Goal: Task Accomplishment & Management: Manage account settings

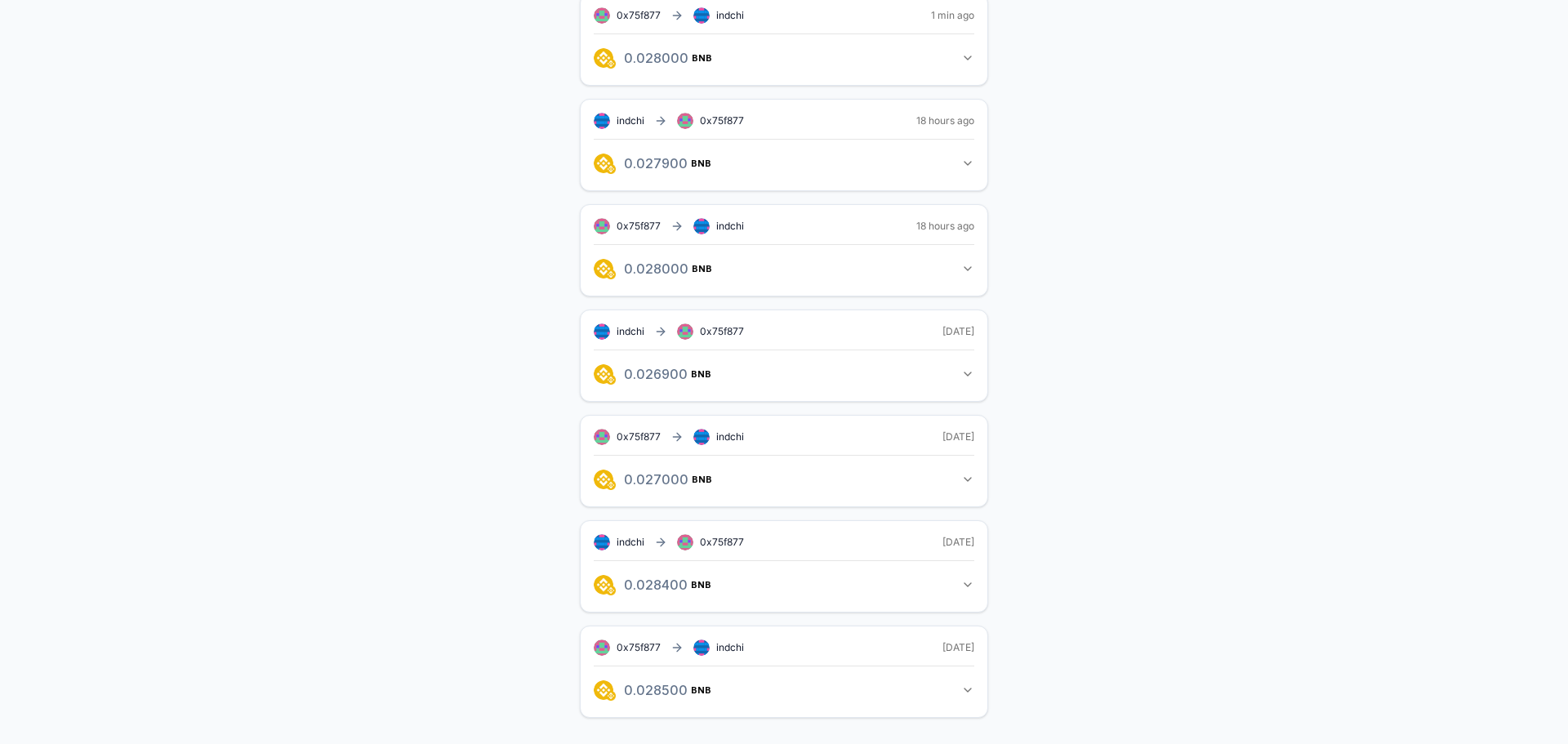
scroll to position [44, 0]
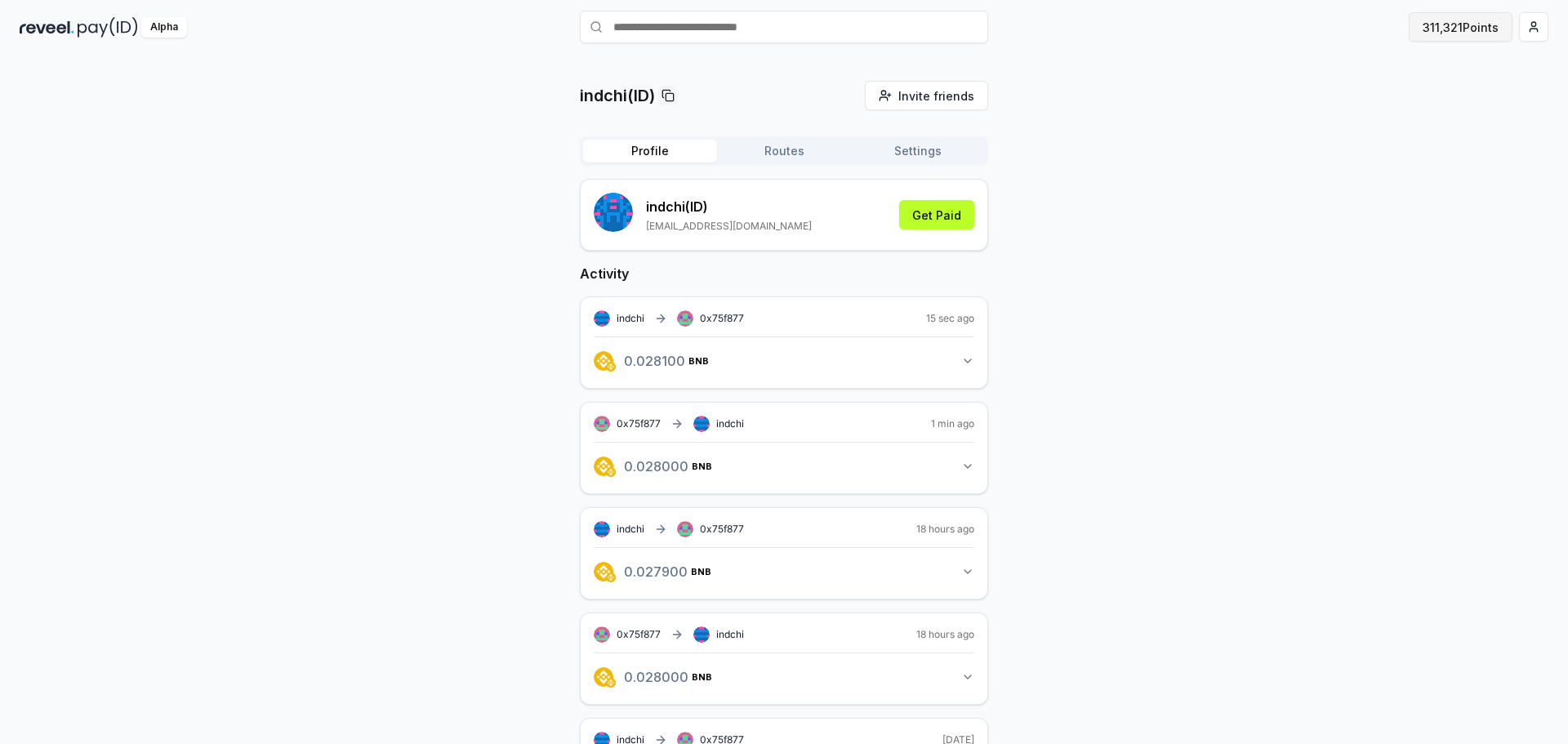
click at [1460, 32] on button "311,321 Points" at bounding box center [1461, 27] width 104 height 30
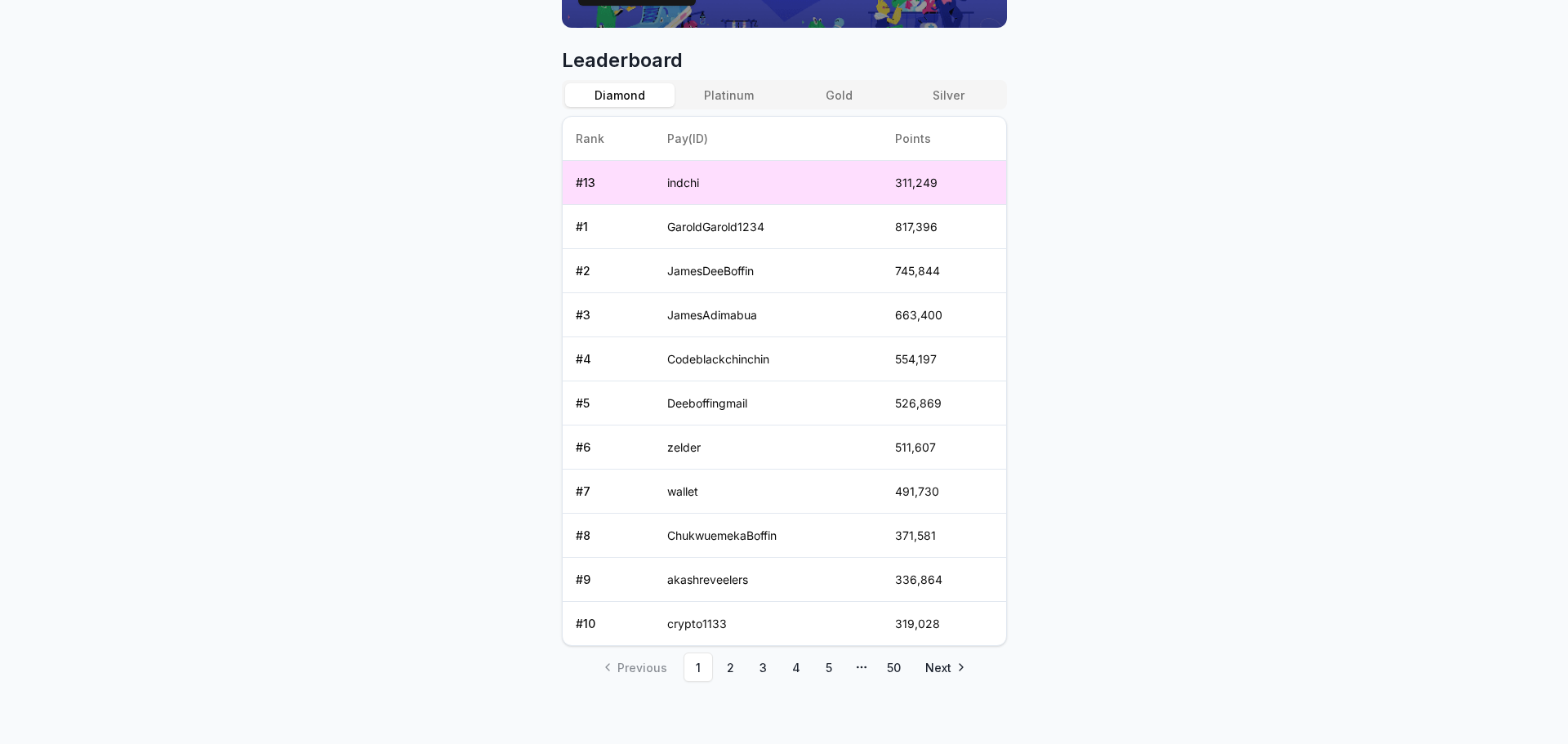
scroll to position [667, 0]
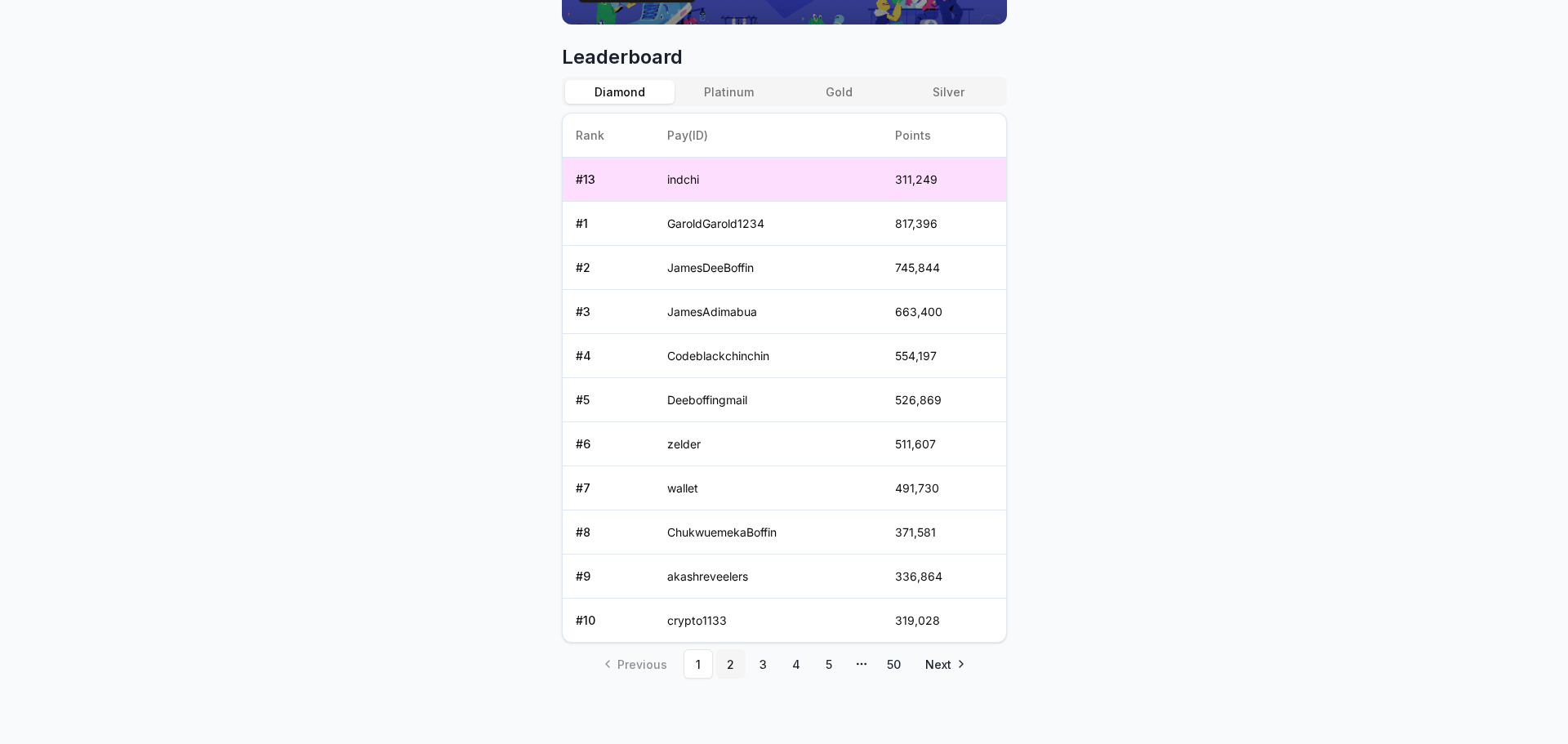
click at [737, 672] on link "2" at bounding box center [731, 664] width 30 height 30
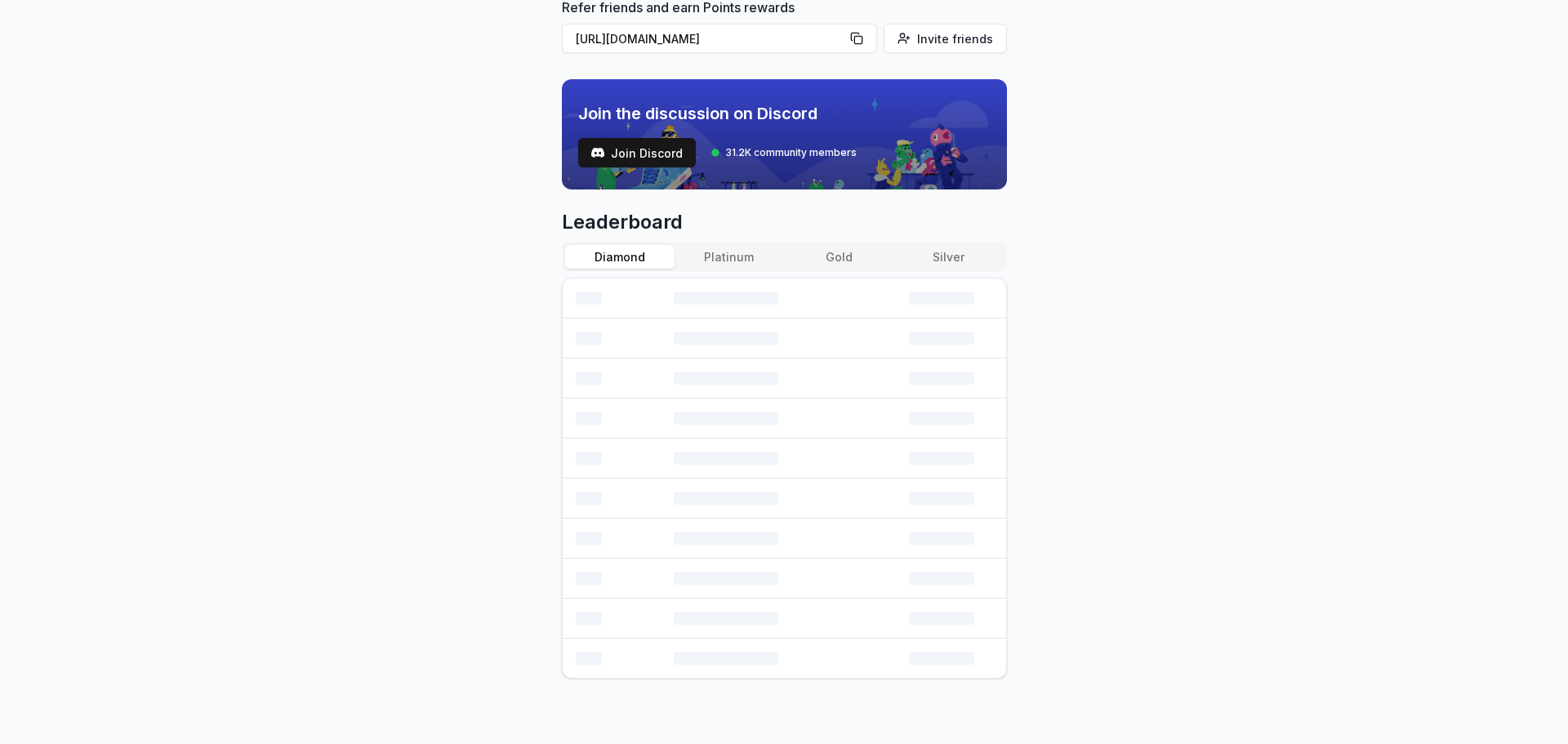
scroll to position [623, 0]
